Goal: Find specific page/section: Locate a particular part of the current website

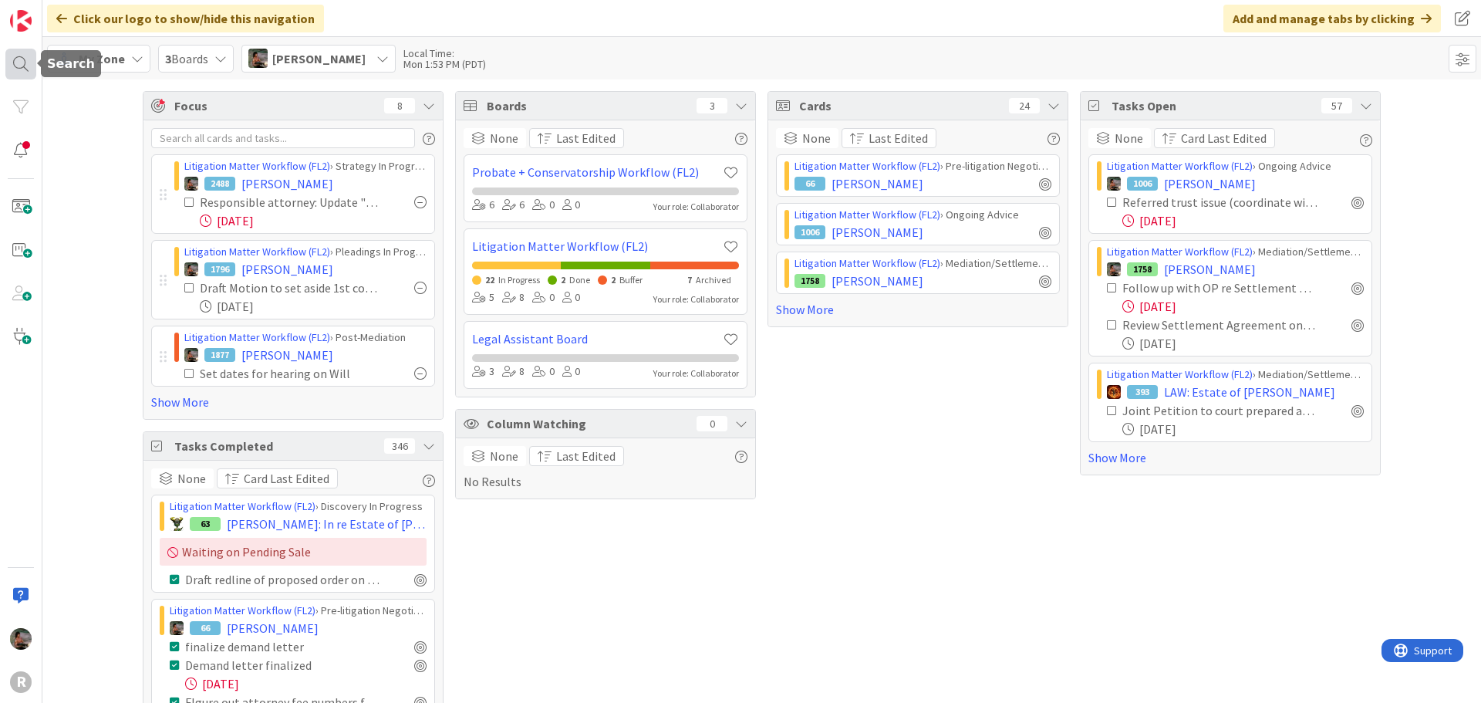
click at [15, 71] on div at bounding box center [20, 64] width 31 height 31
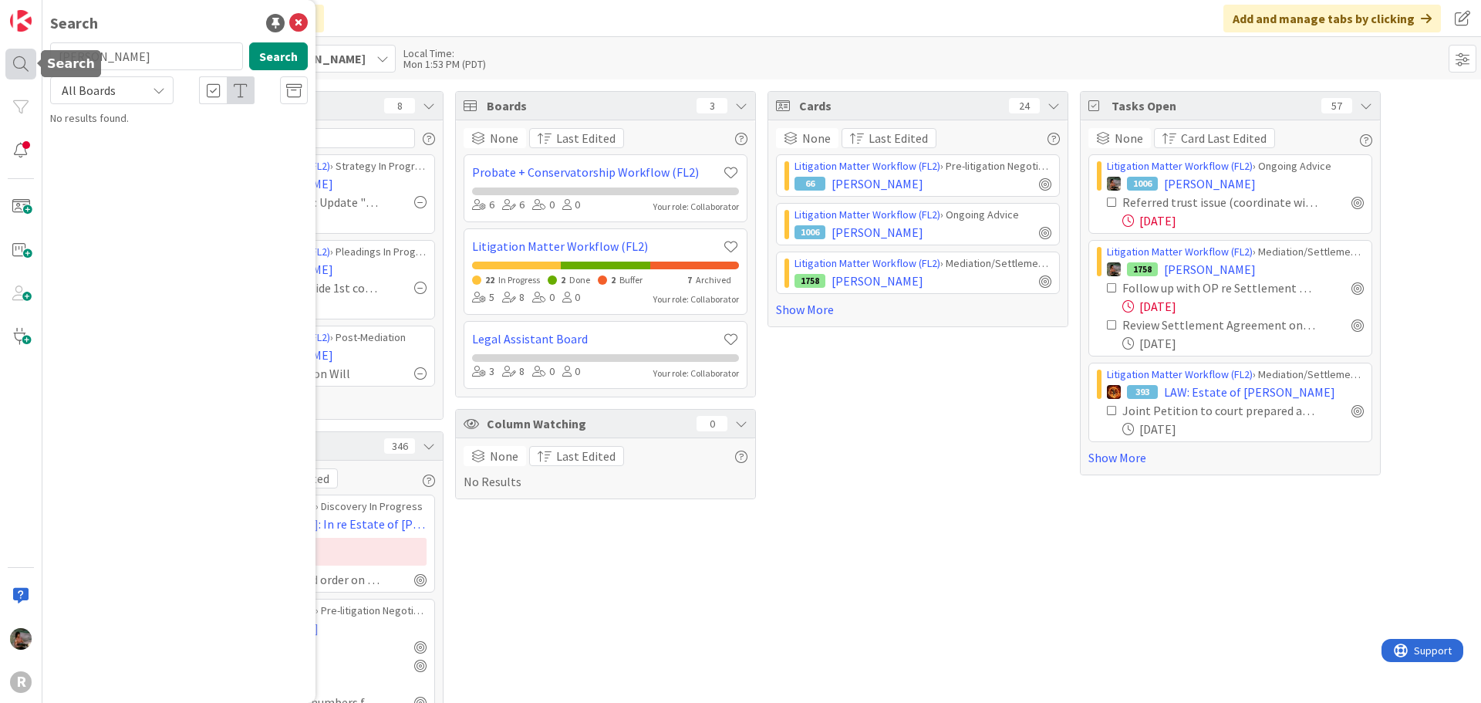
type input "[PERSON_NAME]"
click at [190, 139] on span ", [PERSON_NAME]" at bounding box center [230, 136] width 80 height 14
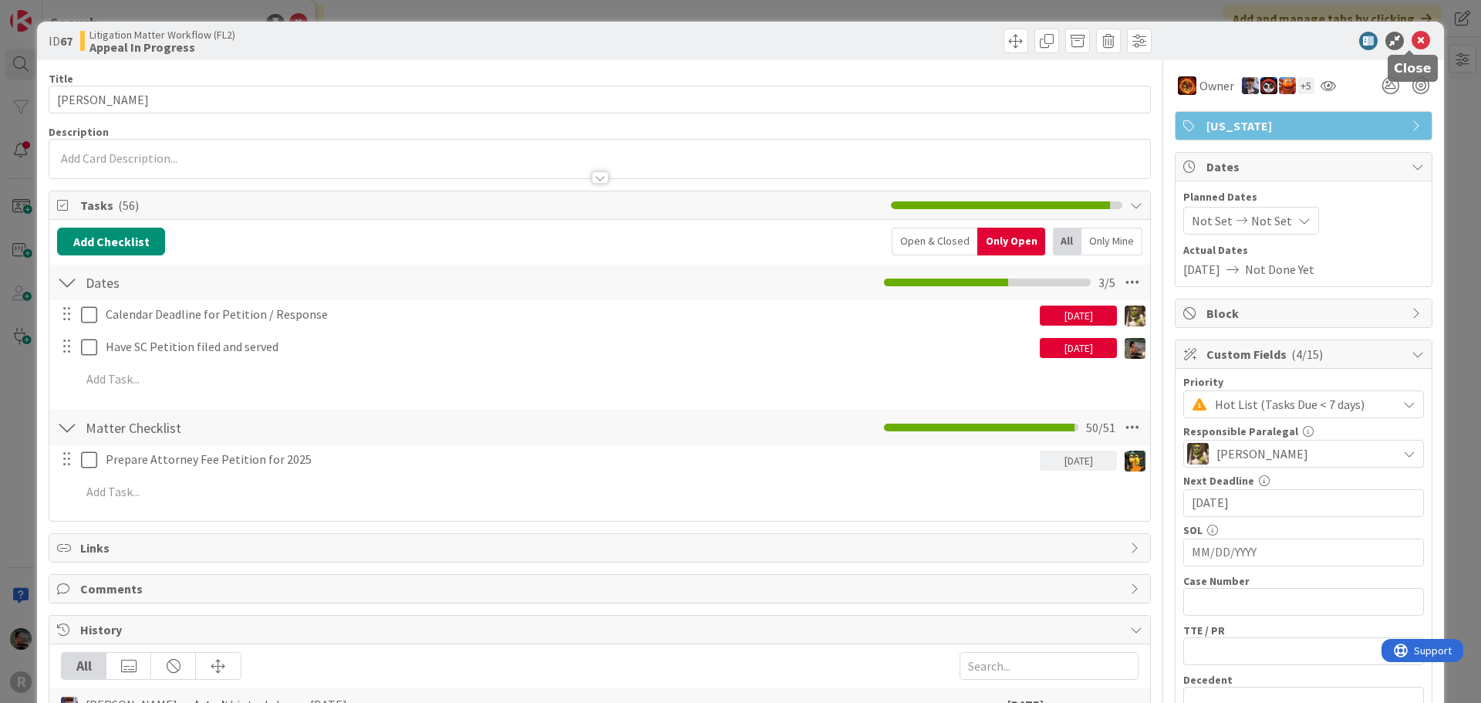
click at [1412, 45] on icon at bounding box center [1421, 41] width 19 height 19
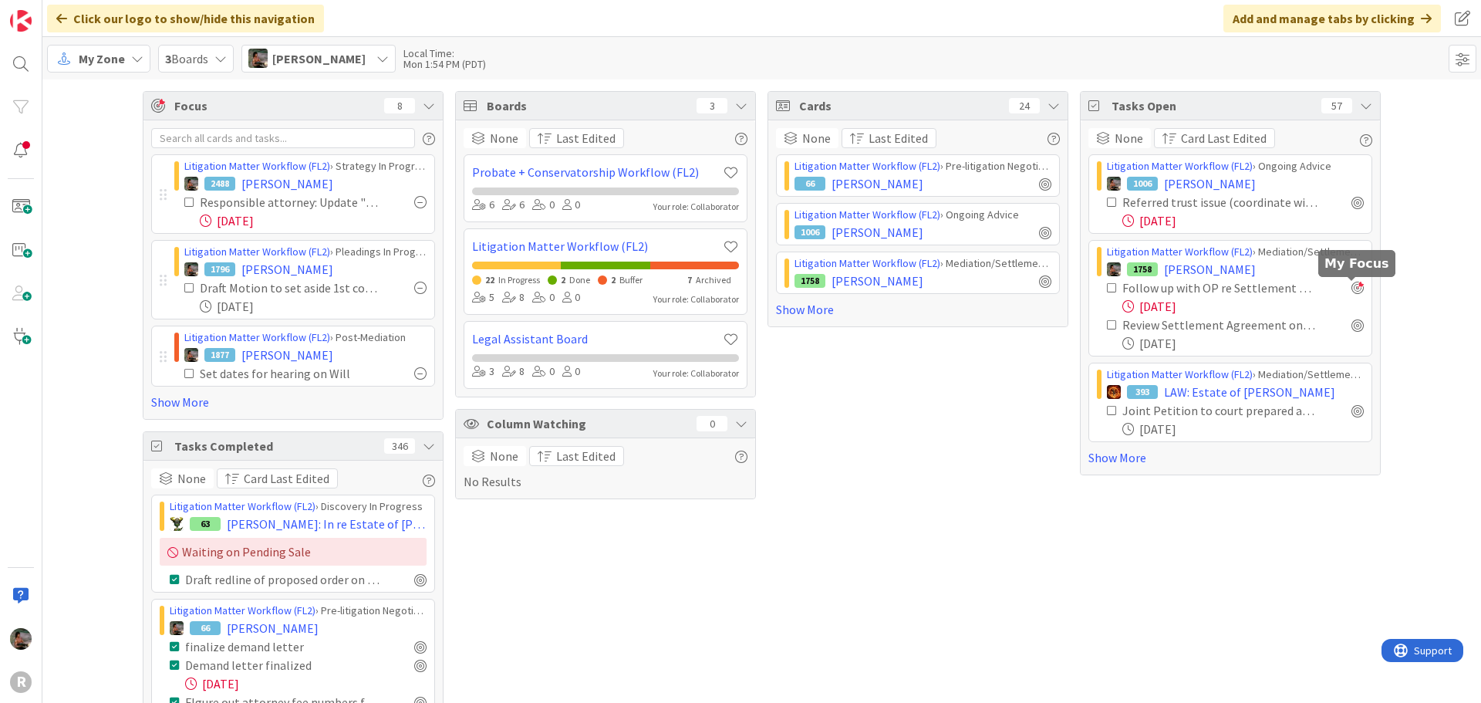
click at [1352, 289] on div at bounding box center [1358, 288] width 12 height 12
click at [1129, 461] on link "Show More" at bounding box center [1230, 457] width 284 height 19
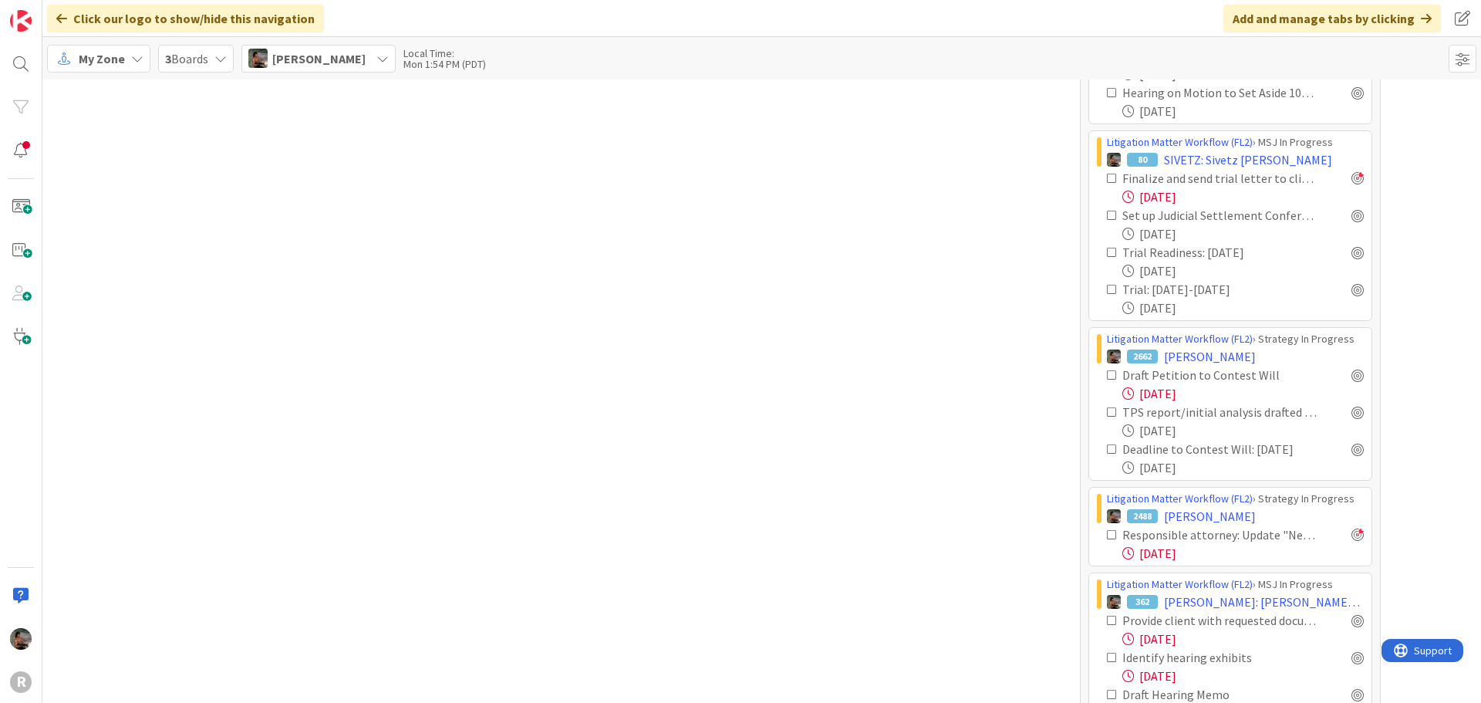
scroll to position [2546, 0]
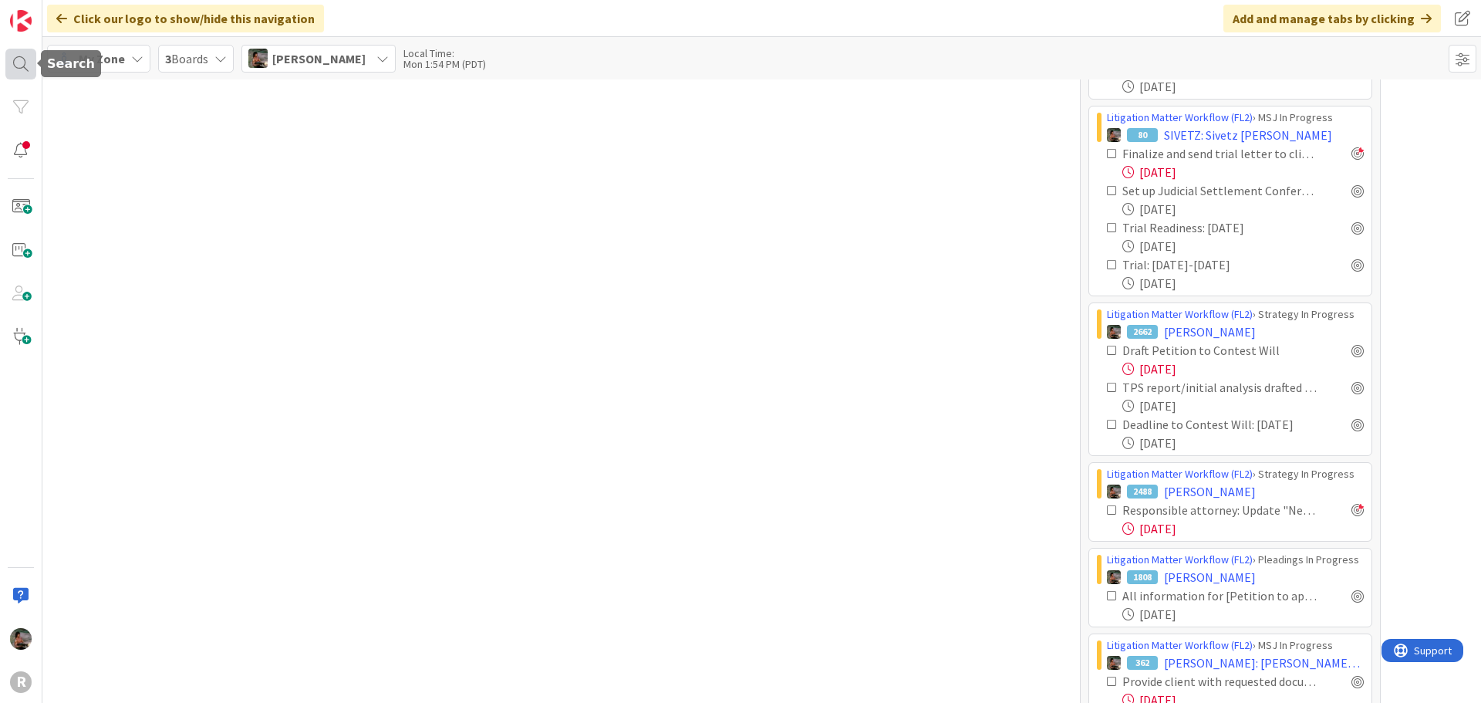
click at [28, 62] on div at bounding box center [20, 64] width 31 height 31
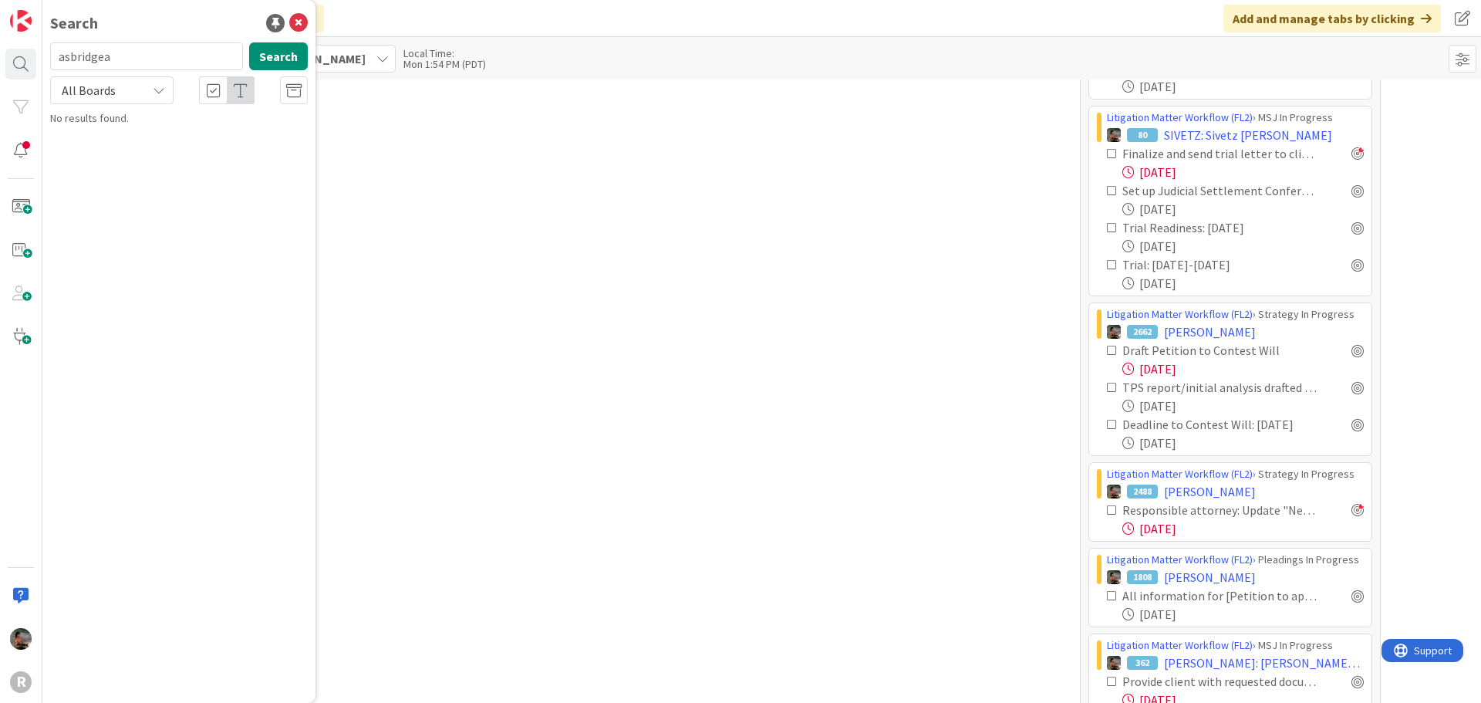
type input "[PERSON_NAME]"
click at [190, 140] on span ", [PERSON_NAME]" at bounding box center [230, 136] width 80 height 14
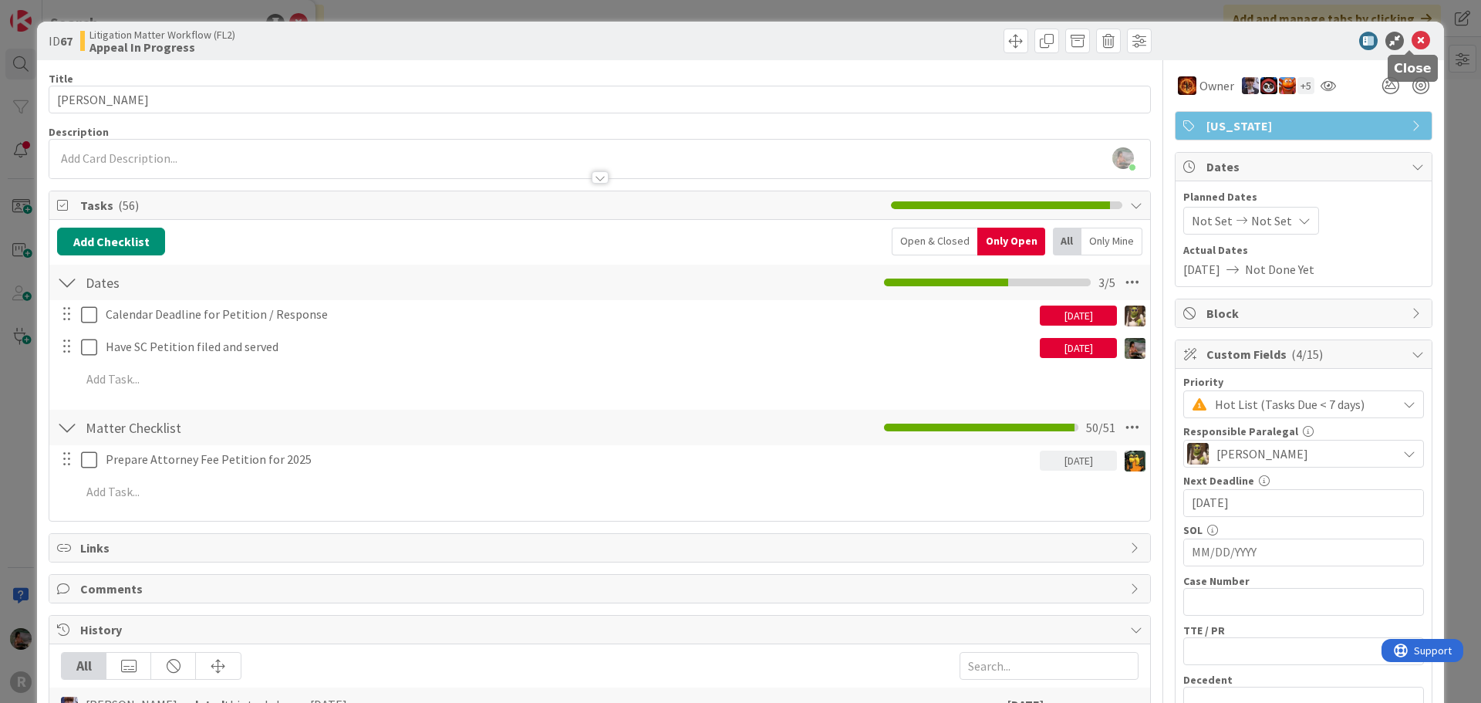
click at [1414, 46] on icon at bounding box center [1421, 41] width 19 height 19
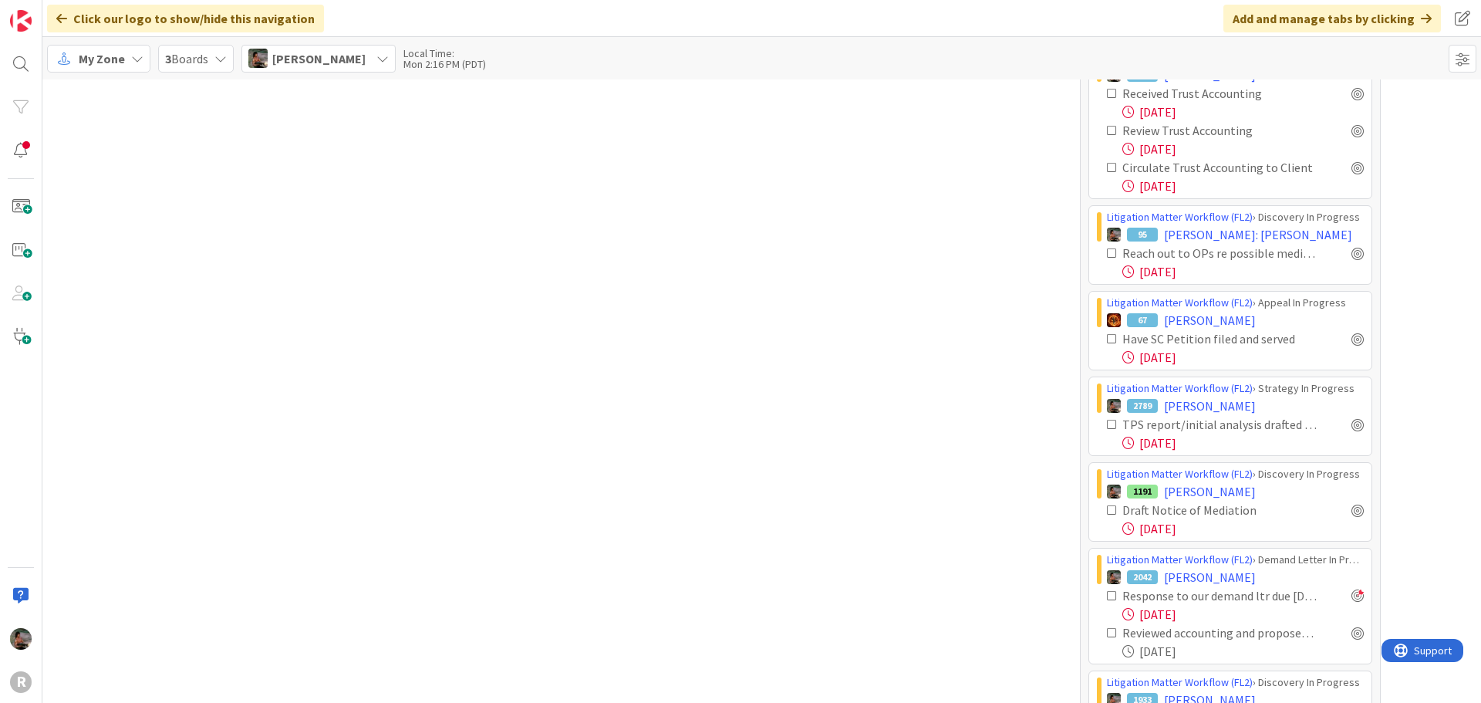
scroll to position [1400, 0]
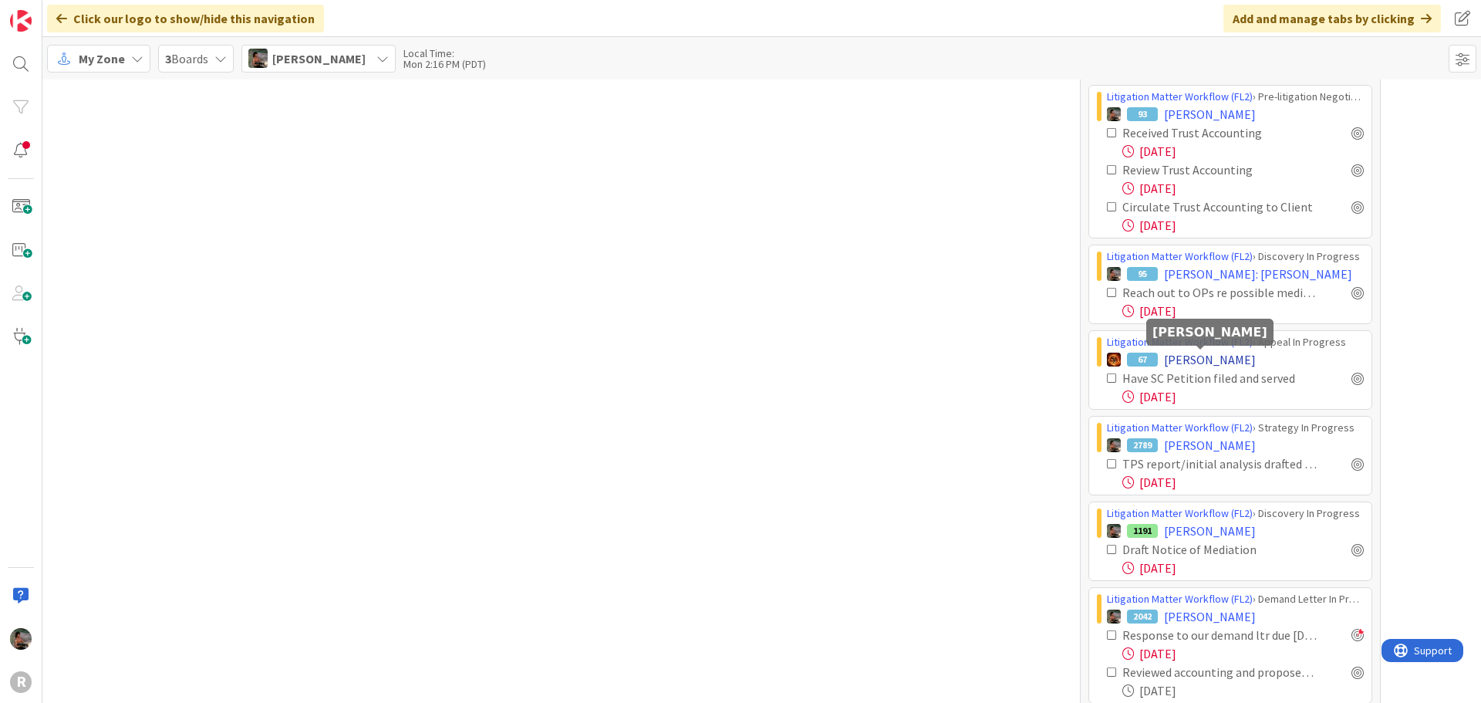
click at [1200, 357] on span "[PERSON_NAME]" at bounding box center [1210, 359] width 92 height 19
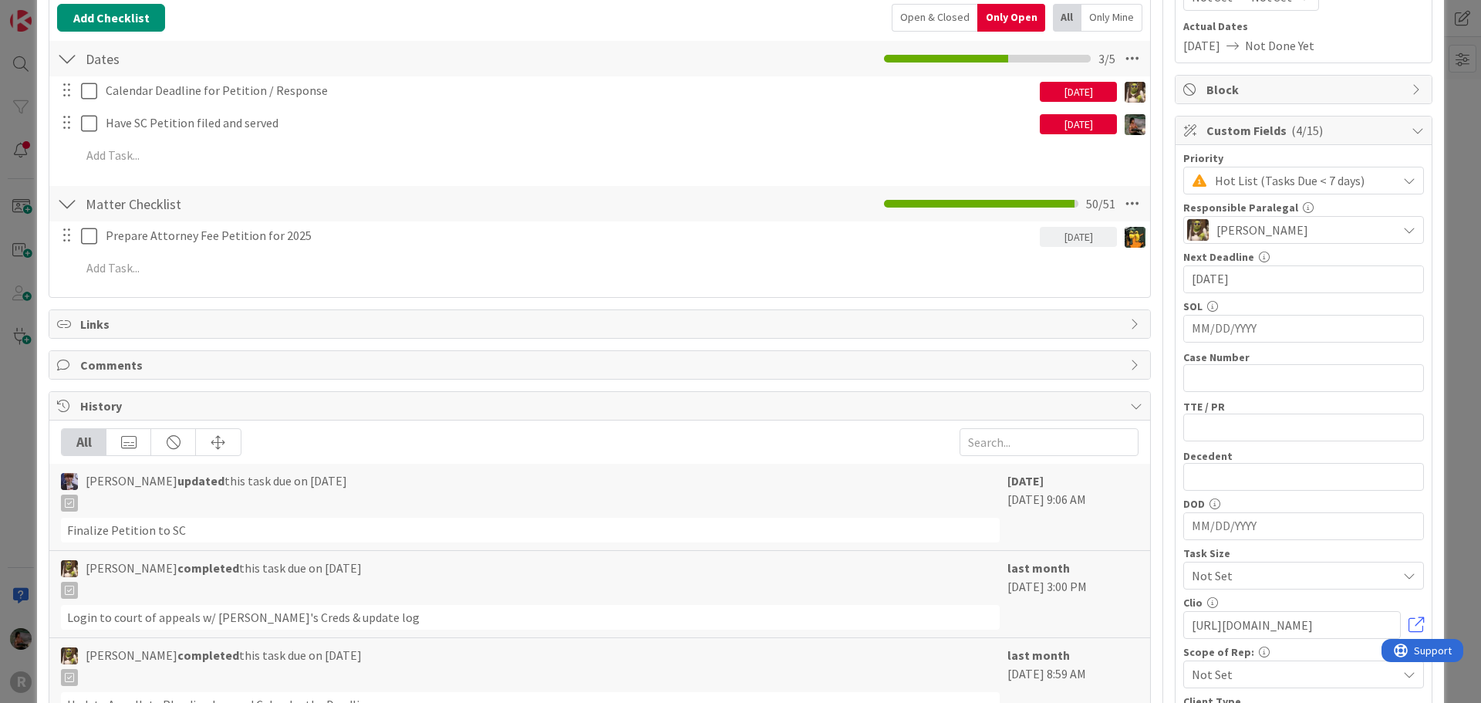
scroll to position [31, 0]
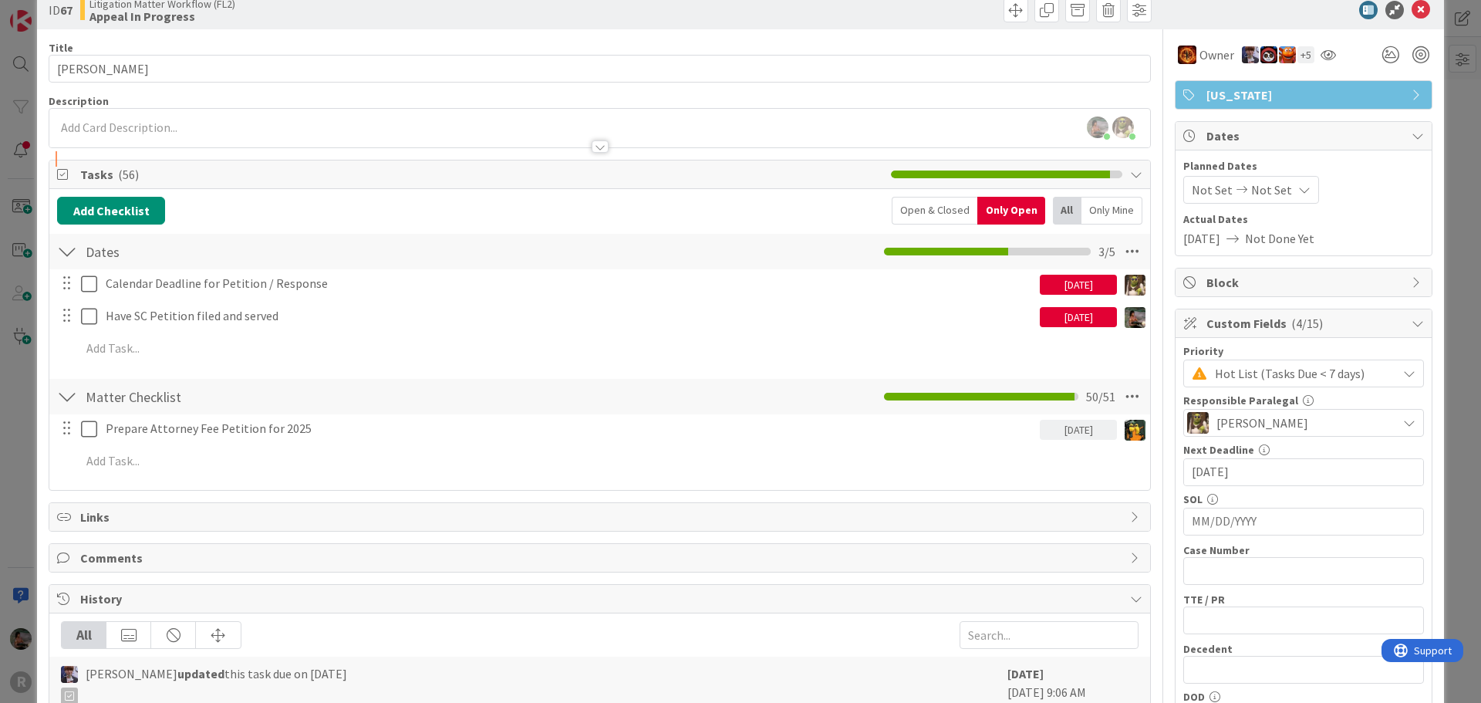
click at [1229, 132] on span "Dates" at bounding box center [1305, 136] width 197 height 19
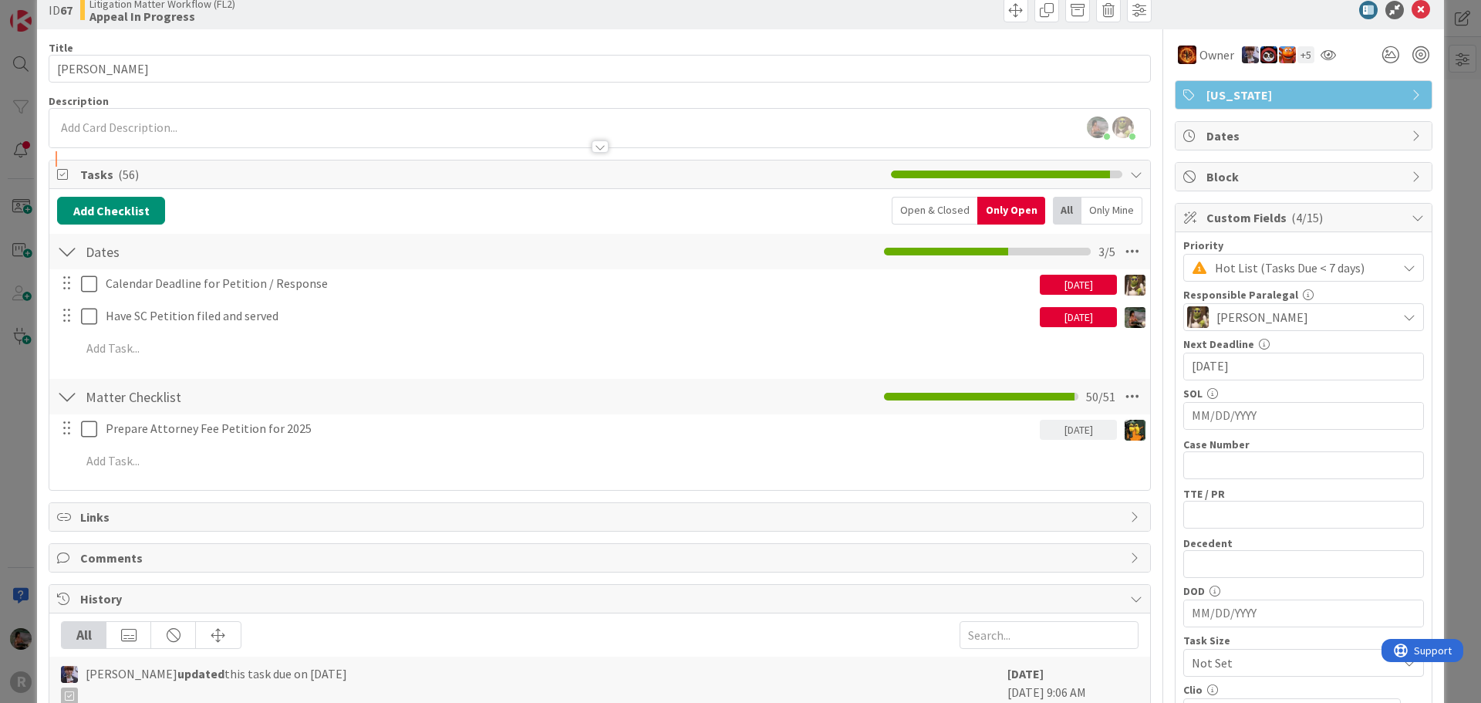
click at [1229, 132] on span "Dates" at bounding box center [1305, 136] width 197 height 19
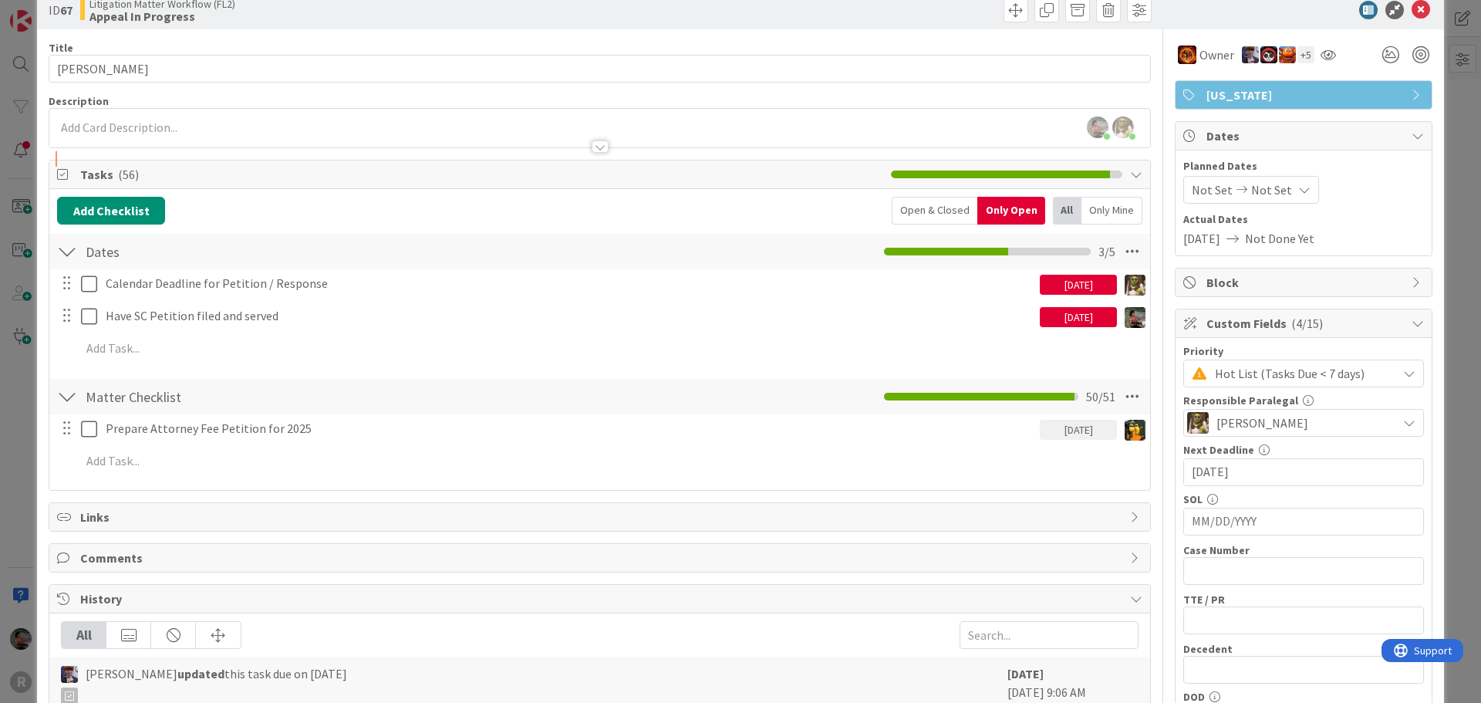
click at [1229, 132] on span "Dates" at bounding box center [1305, 136] width 197 height 19
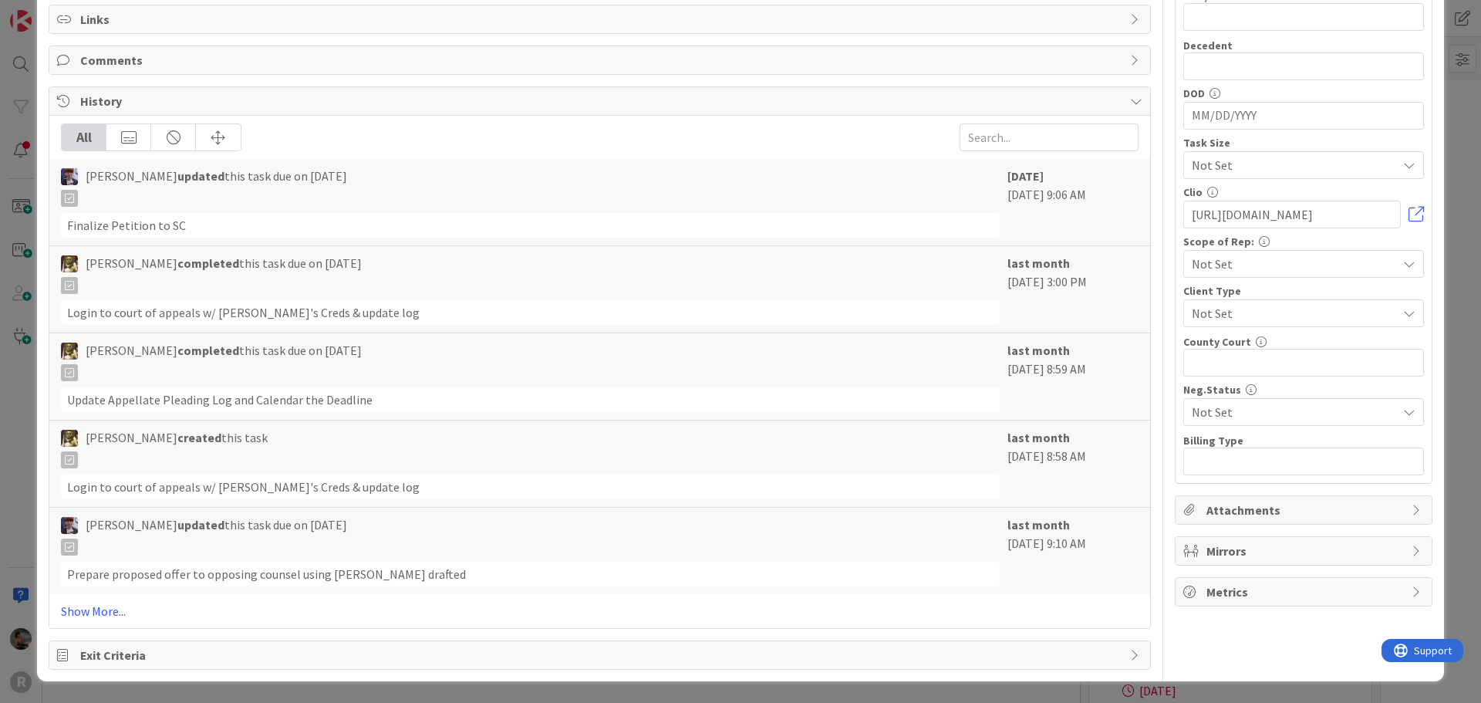
scroll to position [0, 0]
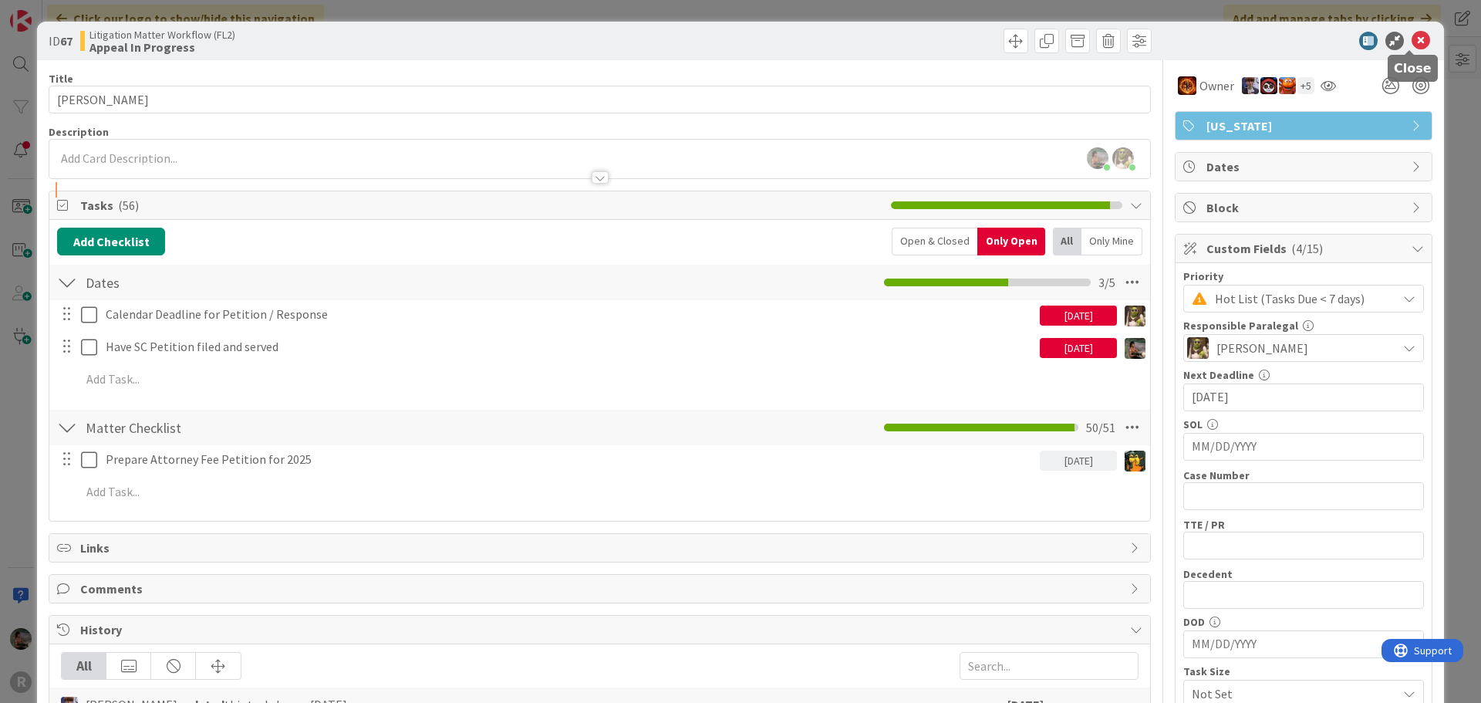
click at [1412, 39] on icon at bounding box center [1421, 41] width 19 height 19
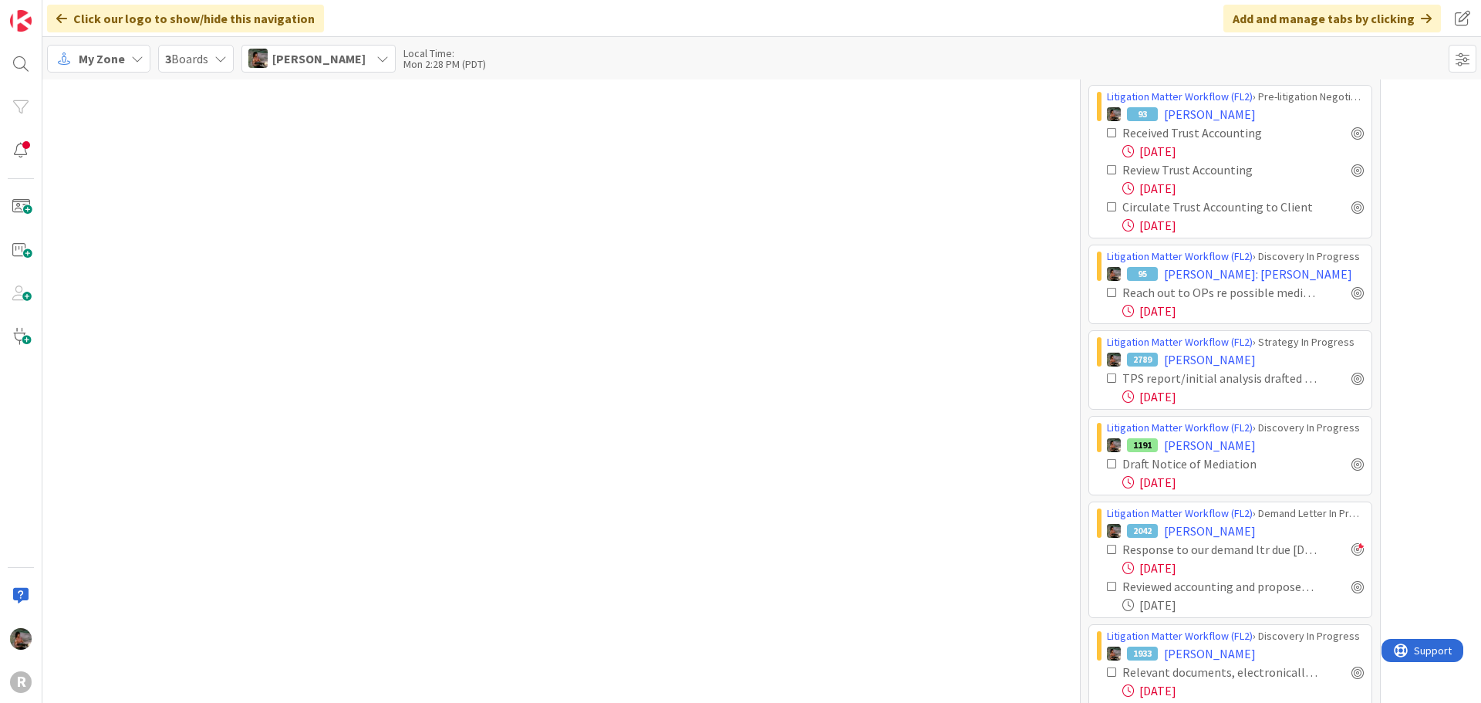
click at [830, 160] on div "Cards 24 None Last Edited Litigation Matter Workflow (FL2) › Pre-litigation Neg…" at bounding box center [918, 347] width 301 height 3312
